Goal: Task Accomplishment & Management: Complete application form

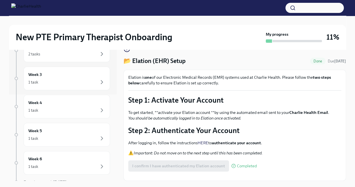
scroll to position [111, 0]
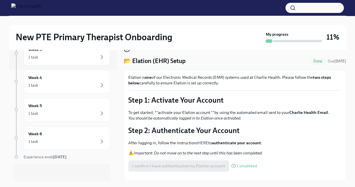
click at [220, 115] on em "You should be automatically logged in to Elation once activated." at bounding box center [184, 117] width 113 height 5
click at [187, 176] on button "Zoom image" at bounding box center [234, 176] width 213 height 0
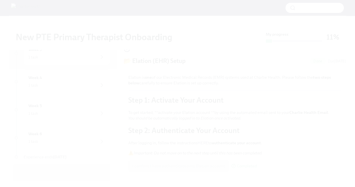
click at [162, 56] on button "Unzoom image" at bounding box center [177, 93] width 355 height 187
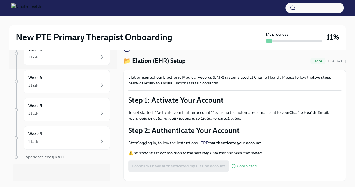
click at [162, 56] on button "Unzoom image" at bounding box center [177, 93] width 355 height 187
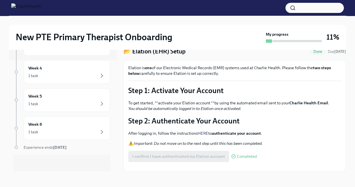
scroll to position [0, 0]
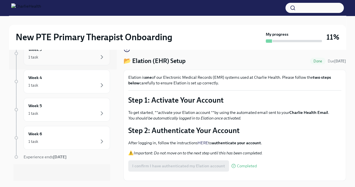
click at [93, 59] on div "1 task" at bounding box center [66, 57] width 77 height 7
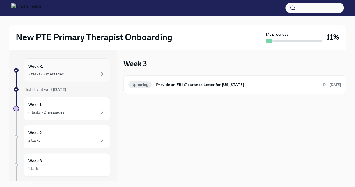
click at [98, 70] on div "Week -1 2 tasks • 2 messages" at bounding box center [66, 70] width 77 height 14
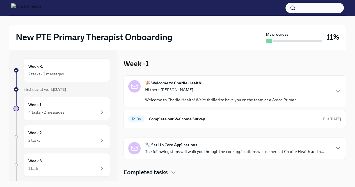
click at [175, 85] on strong "🎉 Welcome to Charlie Health!" at bounding box center [174, 83] width 58 height 6
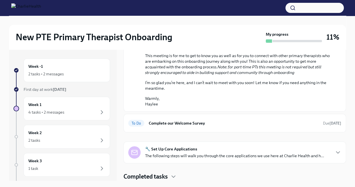
scroll to position [289, 0]
click at [261, 127] on div "To Do Complete our Welcome Survey Due [DATE]" at bounding box center [234, 123] width 213 height 9
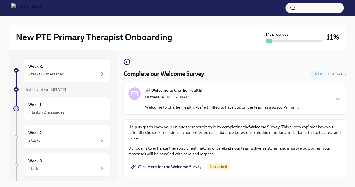
scroll to position [10, 0]
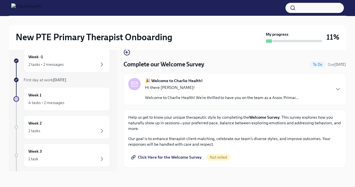
click at [212, 156] on span "Not visited" at bounding box center [219, 157] width 24 height 4
click at [177, 159] on span "Click Here for the Welcome Survey" at bounding box center [166, 157] width 69 height 6
click at [100, 63] on icon "button" at bounding box center [102, 64] width 7 height 7
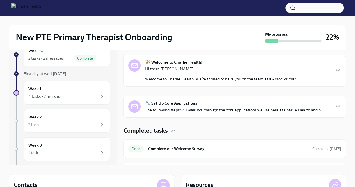
scroll to position [71, 0]
click at [335, 109] on icon "button" at bounding box center [338, 107] width 7 height 7
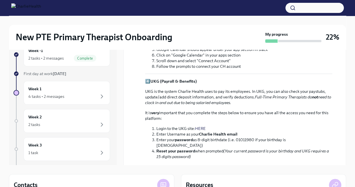
scroll to position [366, 0]
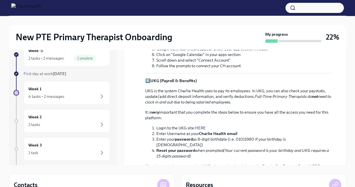
drag, startPoint x: 347, startPoint y: 123, endPoint x: 350, endPoint y: 128, distance: 6.1
click at [350, 128] on div "New PTE Primary Therapist Onboarding My progress 22% Week -1 2 tasks • 2 messag…" at bounding box center [177, 126] width 355 height 252
click at [199, 127] on link "HERE" at bounding box center [200, 127] width 11 height 5
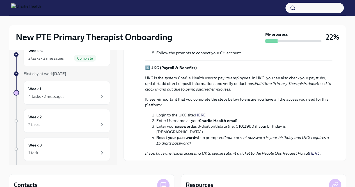
scroll to position [389, 0]
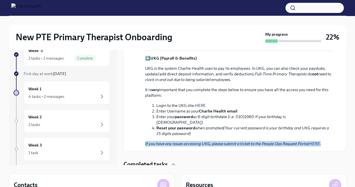
drag, startPoint x: 342, startPoint y: 130, endPoint x: 344, endPoint y: 140, distance: 11.0
click at [344, 140] on div "Week -1 🎉 You're done for now! All your tasks for this week are completed 🎉 Wel…" at bounding box center [235, 99] width 223 height 131
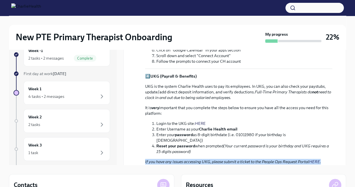
scroll to position [381, 0]
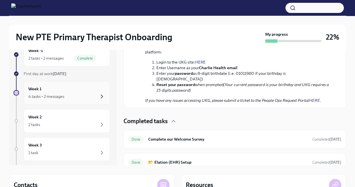
click at [99, 98] on icon "button" at bounding box center [102, 96] width 7 height 7
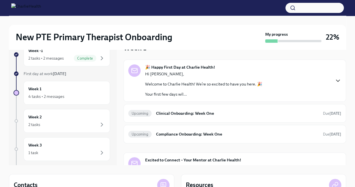
click at [336, 80] on icon "button" at bounding box center [337, 81] width 3 height 2
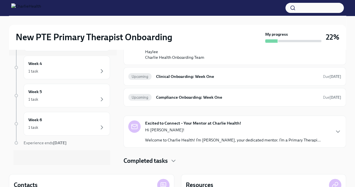
scroll to position [80, 0]
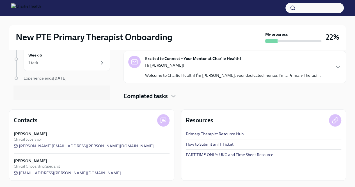
click at [224, 156] on link "PART-TIME ONLY: UKG and Time Sheet Resource" at bounding box center [230, 155] width 88 height 6
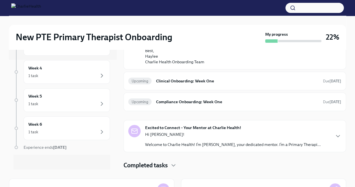
scroll to position [402, 0]
click at [335, 137] on icon "button" at bounding box center [338, 136] width 7 height 7
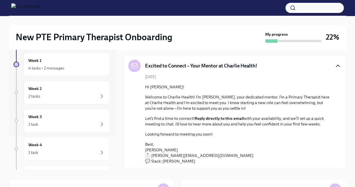
scroll to position [0, 0]
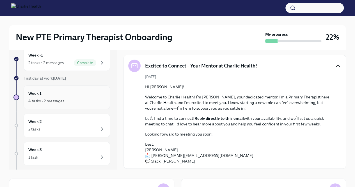
click at [53, 99] on div "4 tasks • 2 messages" at bounding box center [46, 101] width 36 height 6
click at [88, 98] on div "4 tasks • 2 messages" at bounding box center [66, 100] width 77 height 7
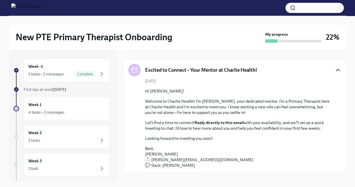
scroll to position [382, 0]
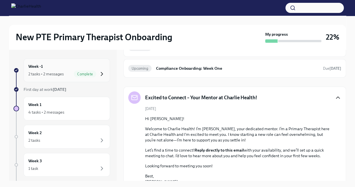
click at [99, 76] on icon "button" at bounding box center [102, 73] width 7 height 7
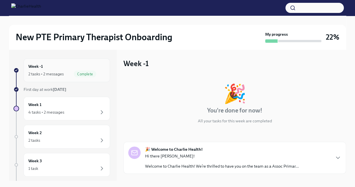
click at [81, 73] on span "Complete" at bounding box center [85, 74] width 22 height 4
